Goal: Task Accomplishment & Management: Manage account settings

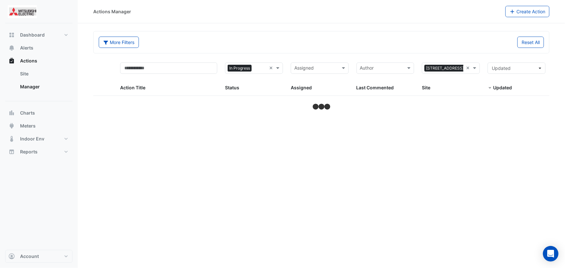
select select "***"
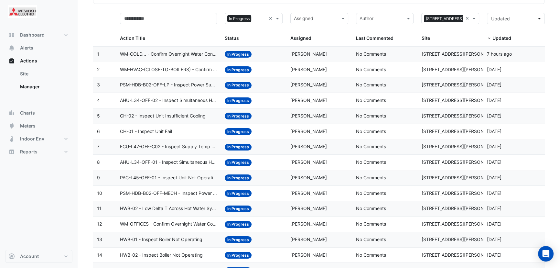
scroll to position [20, 0]
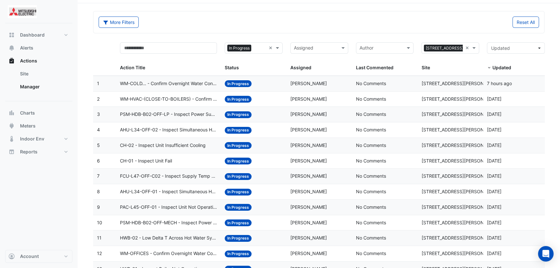
click at [171, 96] on span "WM-HVAC-(CLOSE-TO-BOILERS) - Confirm Overnight Water Consumption" at bounding box center [168, 98] width 97 height 7
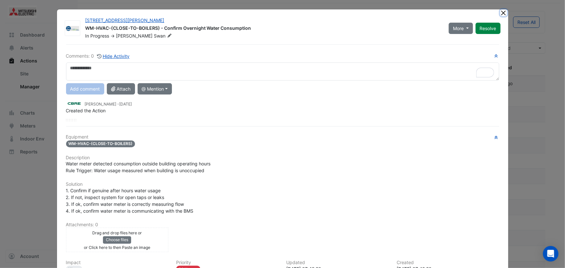
click at [502, 14] on button "Close" at bounding box center [503, 12] width 7 height 7
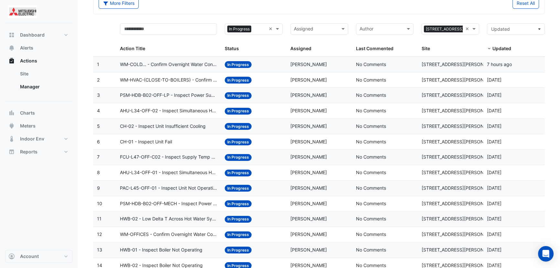
scroll to position [50, 0]
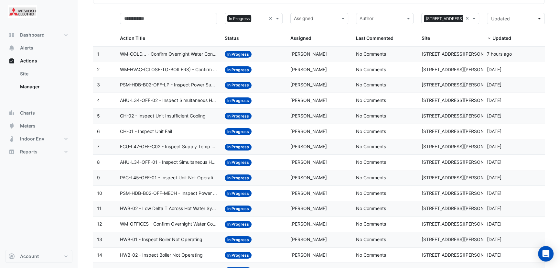
click at [193, 86] on span "PSM-HDB-B02-OFF-LP - Inspect Power Sub-Meter Negative Reading" at bounding box center [168, 84] width 97 height 7
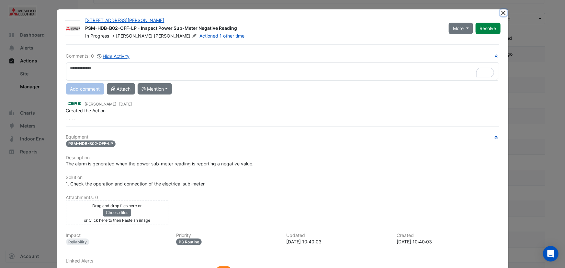
click at [500, 14] on button "Close" at bounding box center [503, 12] width 7 height 7
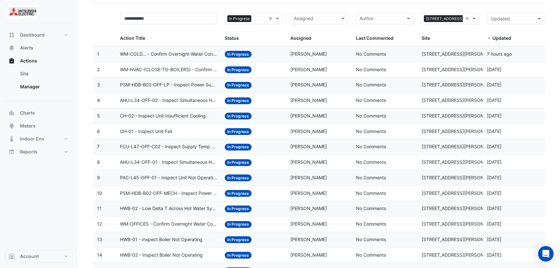
click at [188, 104] on span "AHU-L34-OFF-02 - Inspect Simultaneous Heating and Cooling" at bounding box center [168, 100] width 97 height 7
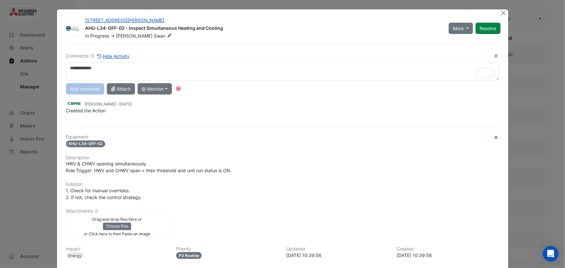
click at [558, 117] on ngb-modal-window "[STREET_ADDRESS][PERSON_NAME] AHU-L34-OFF-02 - Inspect Simultaneous Heating and…" at bounding box center [282, 134] width 565 height 268
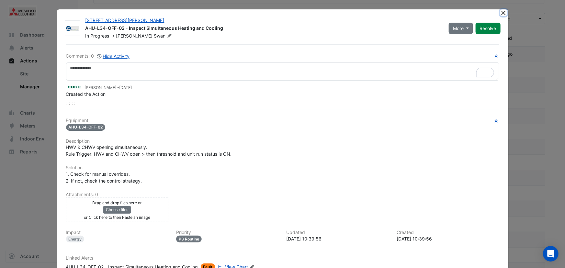
click at [500, 12] on button "Close" at bounding box center [503, 12] width 7 height 7
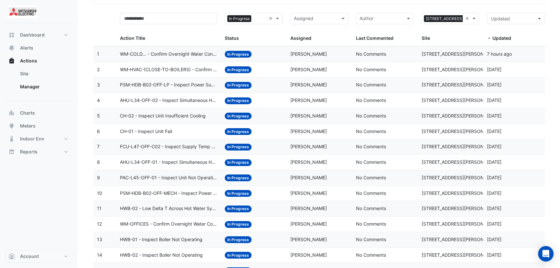
click at [168, 131] on span "CH-01 - Inspect Unit Fail" at bounding box center [146, 131] width 52 height 7
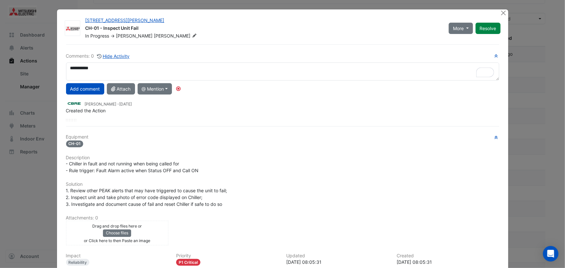
type textarea "**********"
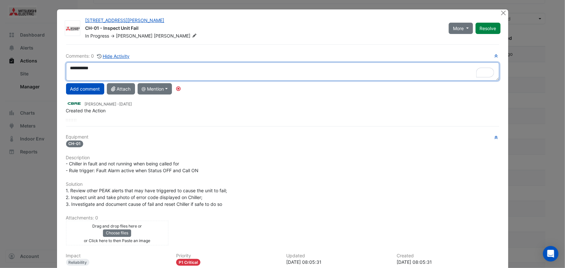
click at [131, 71] on textarea "**********" at bounding box center [282, 71] width 433 height 18
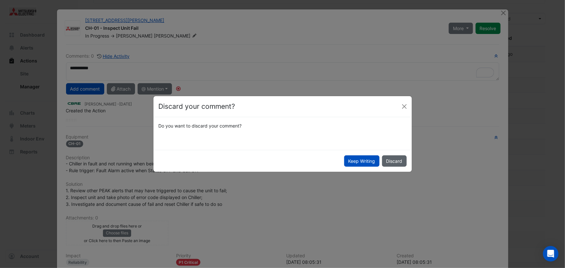
click at [400, 163] on button "Discard" at bounding box center [394, 160] width 25 height 11
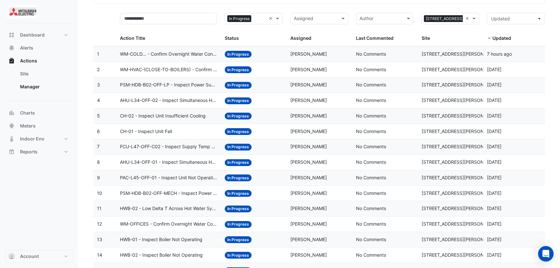
click at [185, 116] on span "CH-02 - Inspect Unit Insufficient Cooling" at bounding box center [163, 115] width 86 height 7
click at [171, 133] on span "CH-01 - Inspect Unit Fail" at bounding box center [146, 131] width 52 height 7
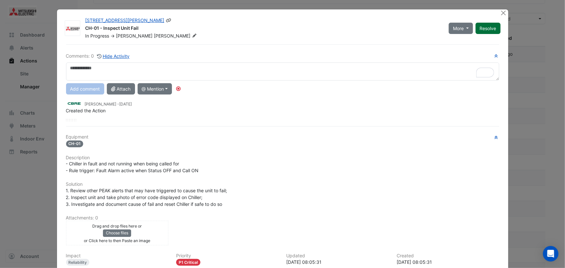
click at [485, 31] on button "Resolve" at bounding box center [487, 28] width 25 height 11
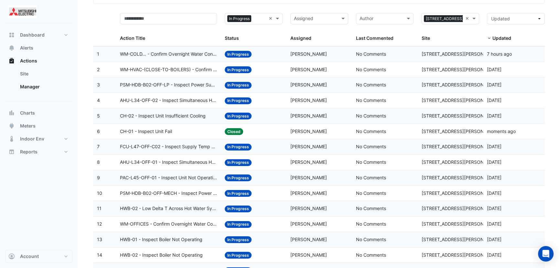
click at [188, 112] on span "CH-02 - Inspect Unit Insufficient Cooling" at bounding box center [163, 115] width 86 height 7
click at [212, 148] on span "FCU-L47-OFF-C02 - Inspect Supply Temp Broken Sensor" at bounding box center [168, 146] width 97 height 7
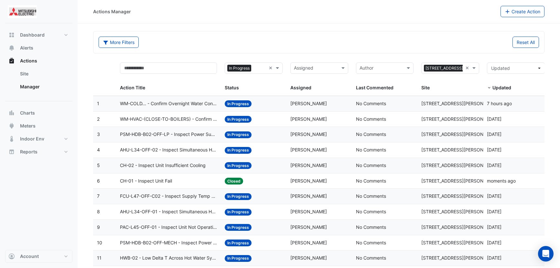
select select "***"
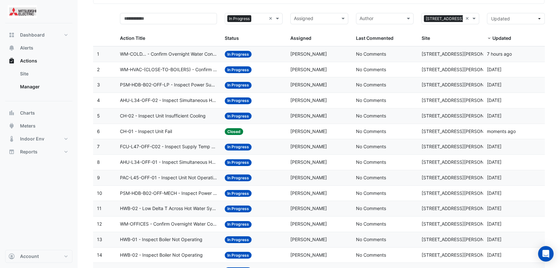
click at [45, 180] on div "Dashboard Portfolio Ratings Performance Alerts Actions Site Manager Charts" at bounding box center [38, 136] width 67 height 226
